Goal: Task Accomplishment & Management: Manage account settings

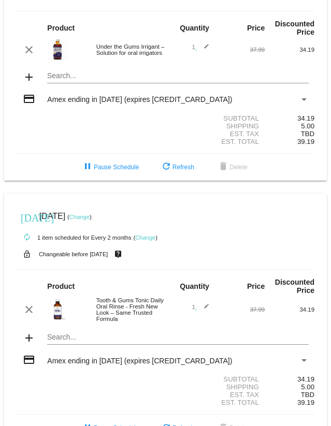
scroll to position [108, 0]
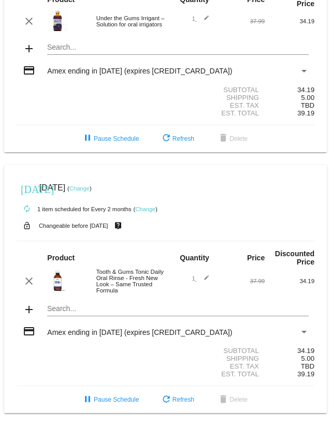
click at [90, 185] on link "Change" at bounding box center [79, 188] width 20 height 6
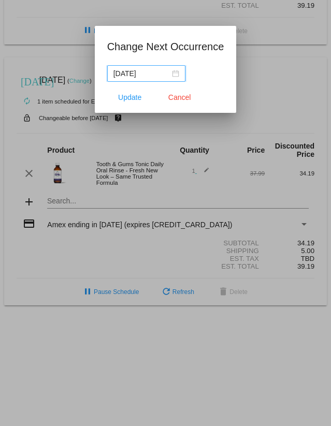
click at [168, 73] on div "[DATE]" at bounding box center [146, 73] width 66 height 11
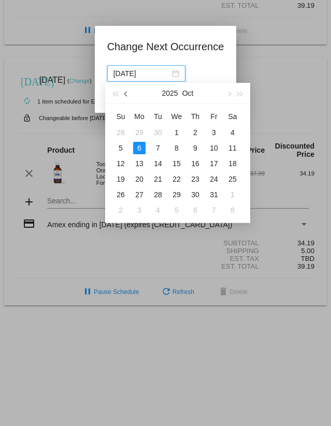
click at [129, 94] on button "button" at bounding box center [126, 93] width 11 height 21
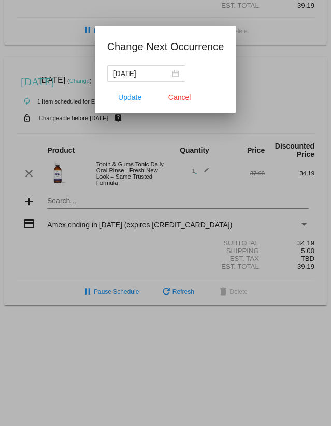
click at [260, 86] on div at bounding box center [165, 213] width 331 height 426
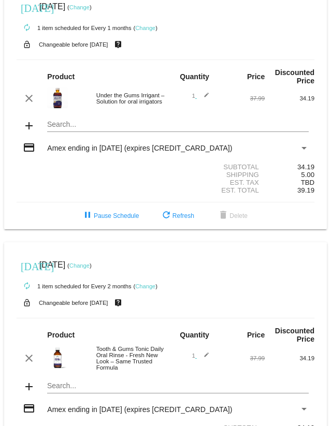
scroll to position [0, 0]
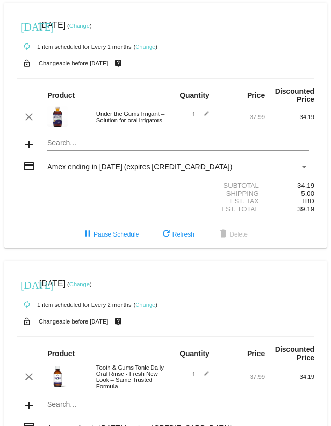
click at [90, 27] on link "Change" at bounding box center [79, 26] width 20 height 6
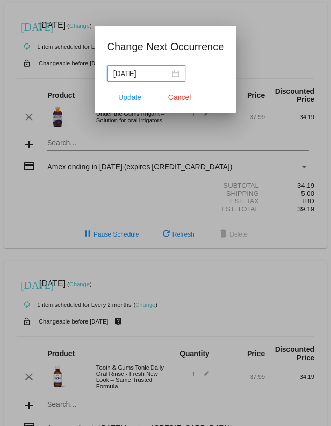
click at [165, 76] on div "[DATE]" at bounding box center [146, 73] width 66 height 11
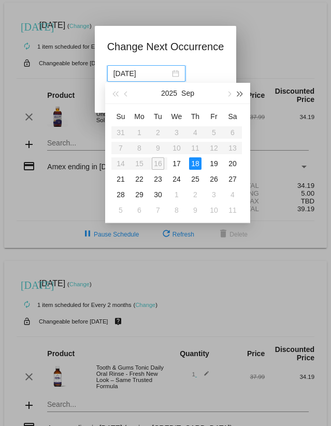
click at [238, 92] on span "button" at bounding box center [240, 94] width 5 height 5
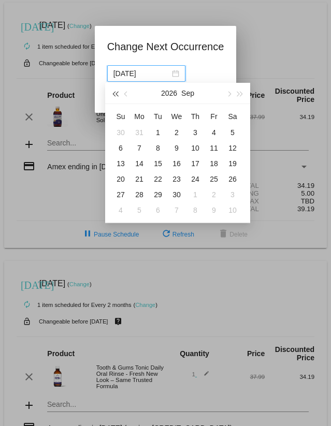
click at [117, 93] on span "button" at bounding box center [114, 94] width 5 height 5
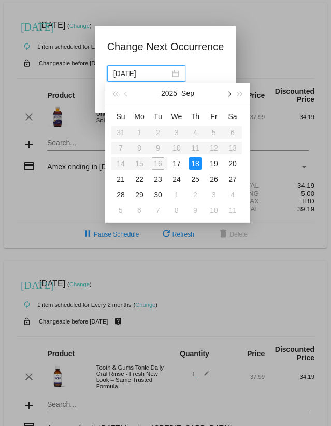
click at [228, 93] on span "button" at bounding box center [228, 94] width 5 height 5
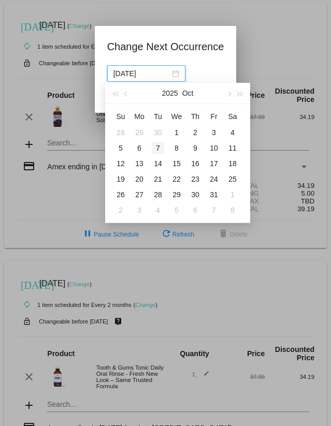
click at [159, 149] on div "7" at bounding box center [158, 148] width 12 height 12
type input "[DATE]"
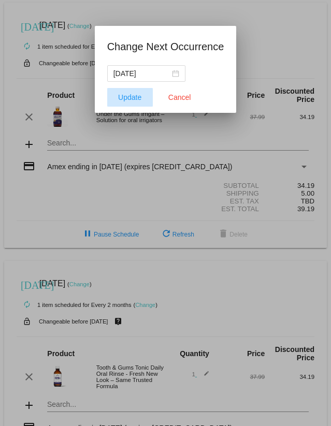
click at [144, 93] on button "Update" at bounding box center [130, 97] width 46 height 19
